Goal: Task Accomplishment & Management: Manage account settings

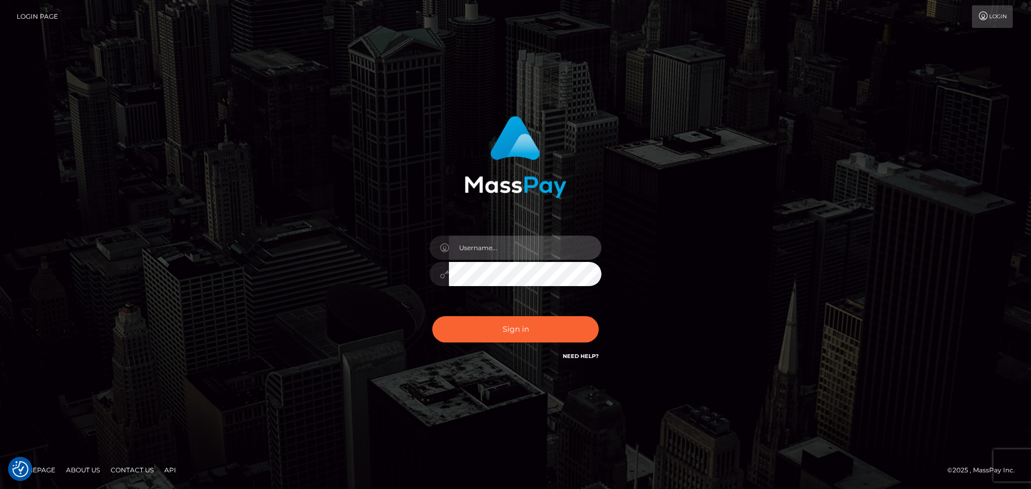
click at [529, 252] on input "text" at bounding box center [525, 248] width 152 height 24
type input "pschroll"
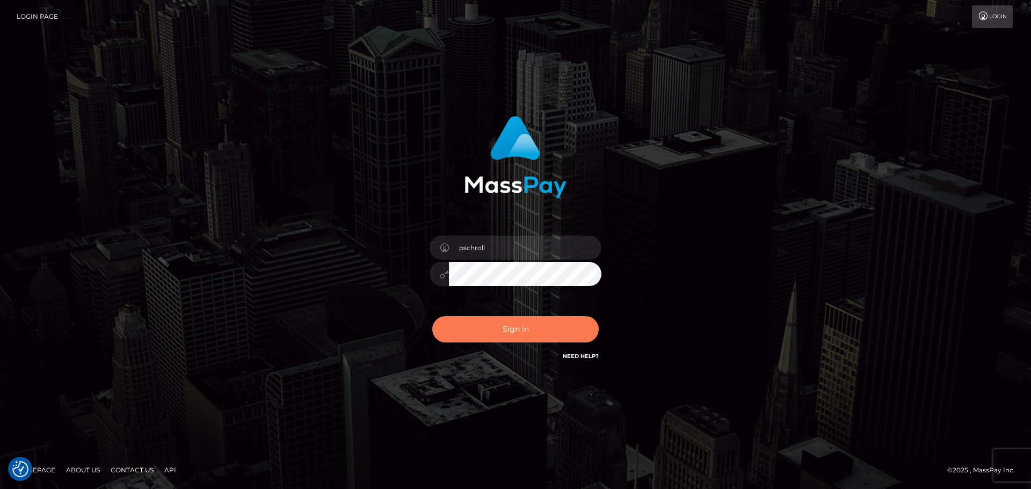
click at [510, 336] on button "Sign in" at bounding box center [515, 329] width 166 height 26
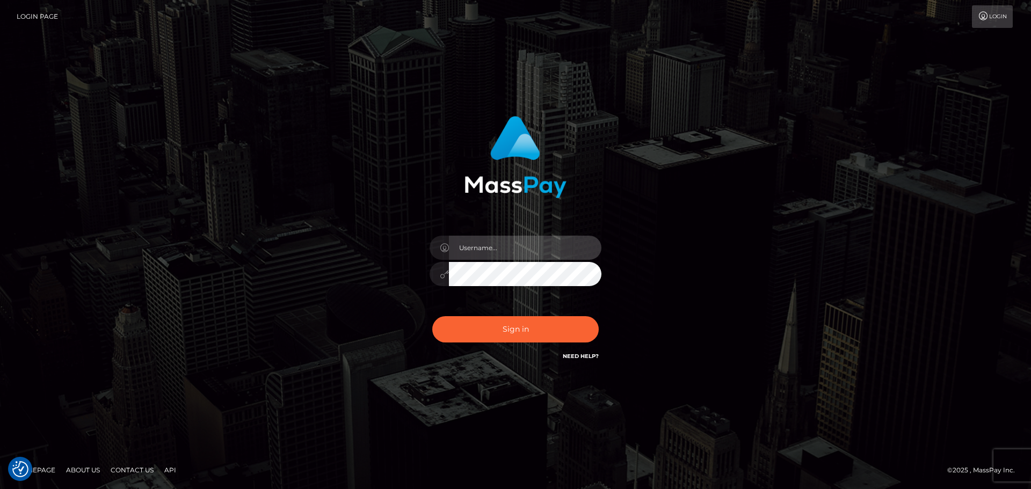
click at [522, 249] on input "text" at bounding box center [525, 248] width 152 height 24
type input "pschroll"
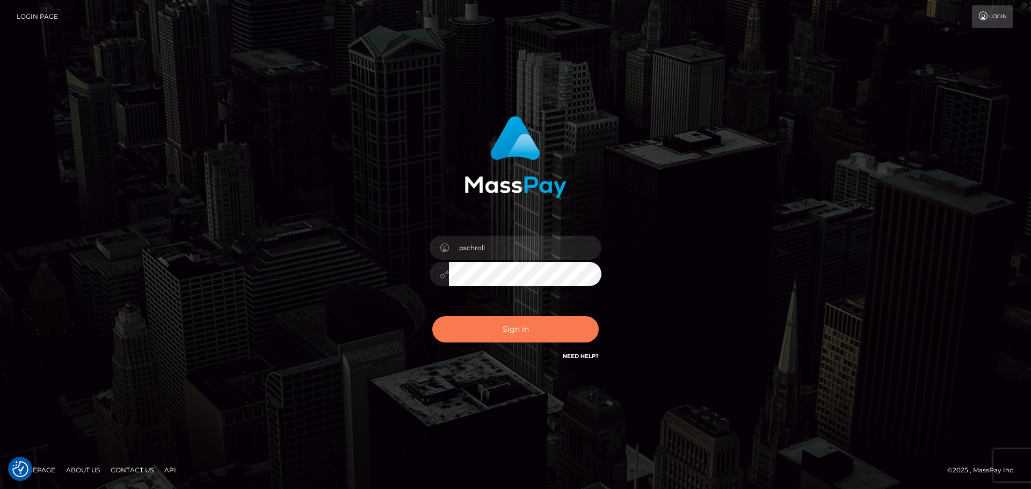
click at [522, 322] on button "Sign in" at bounding box center [515, 329] width 166 height 26
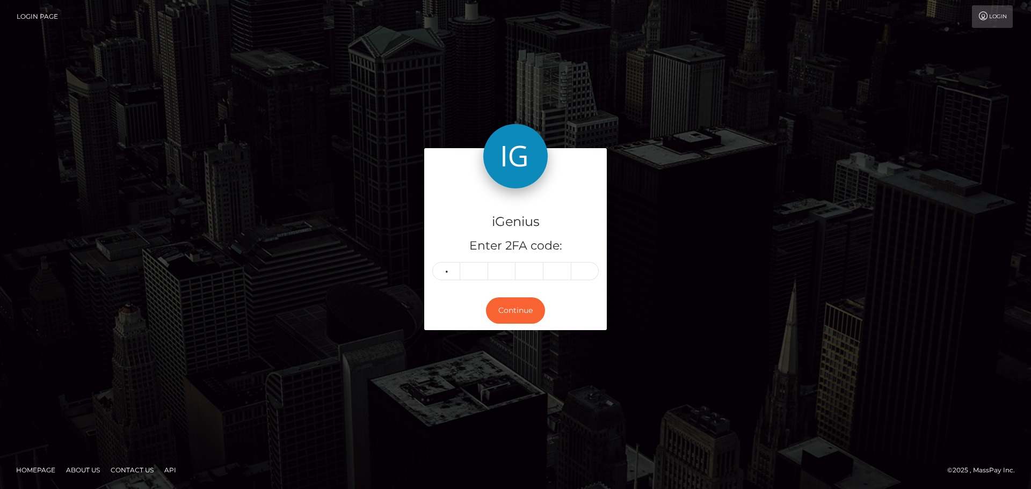
type input "2"
type input "7"
type input "2"
type input "9"
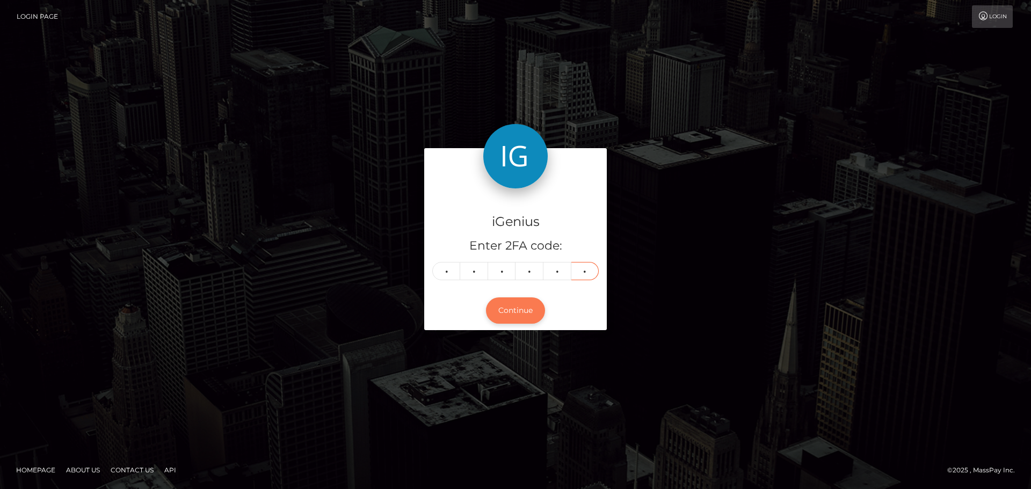
type input "6"
click at [515, 311] on button "Continue" at bounding box center [515, 310] width 59 height 26
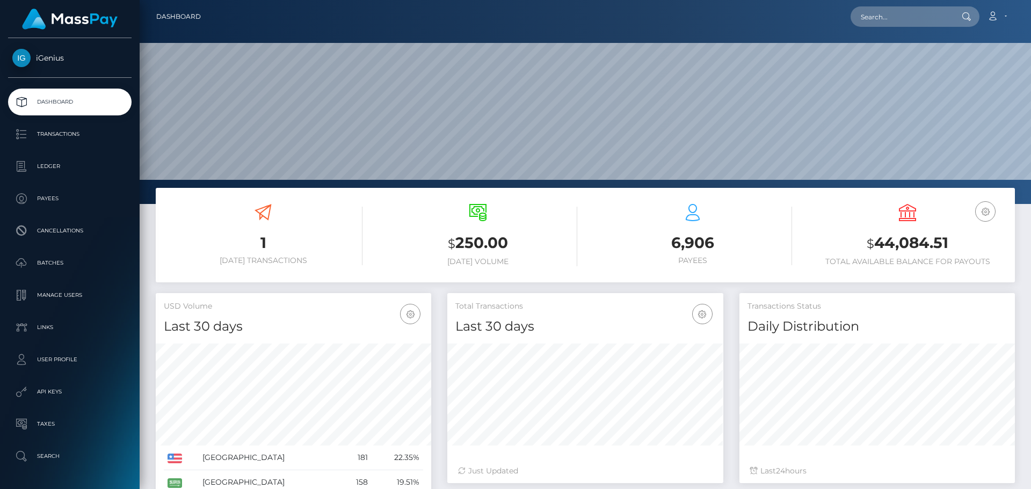
scroll to position [191, 276]
